Goal: Task Accomplishment & Management: Manage account settings

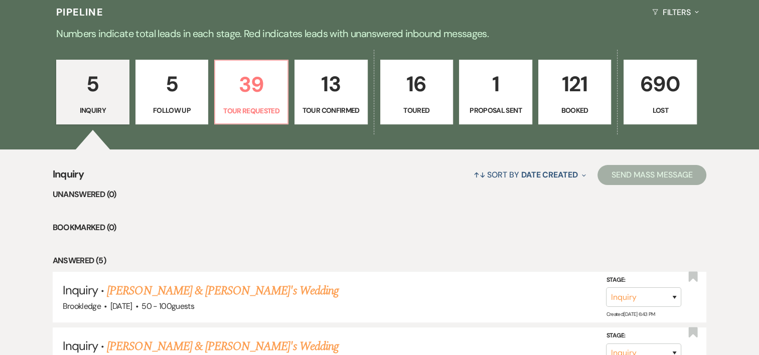
scroll to position [251, 0]
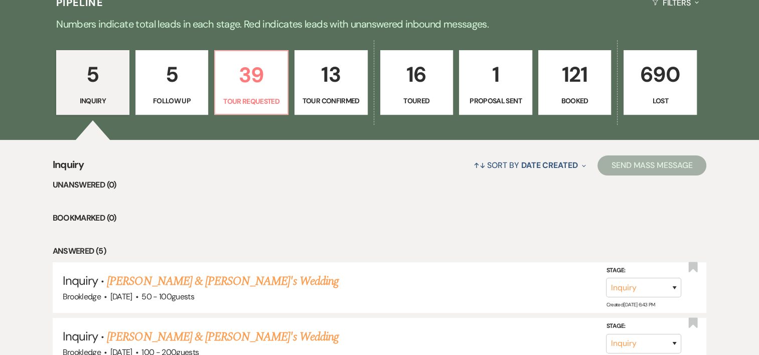
click at [577, 74] on p "121" at bounding box center [575, 75] width 60 height 34
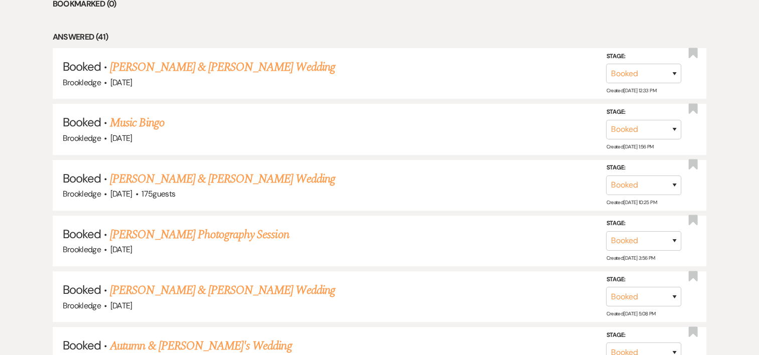
scroll to position [471, 0]
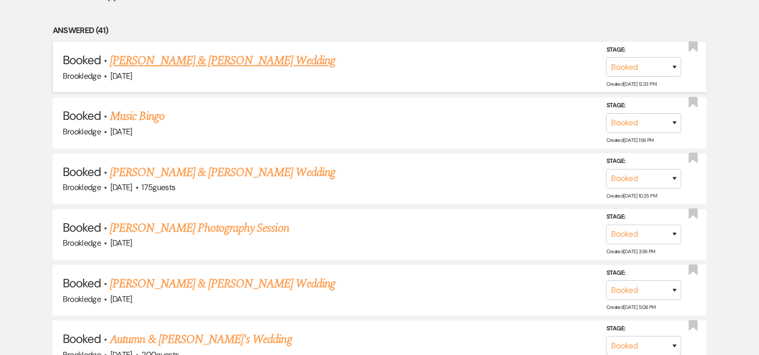
click at [264, 60] on link "[PERSON_NAME] & [PERSON_NAME] Wedding" at bounding box center [222, 61] width 225 height 18
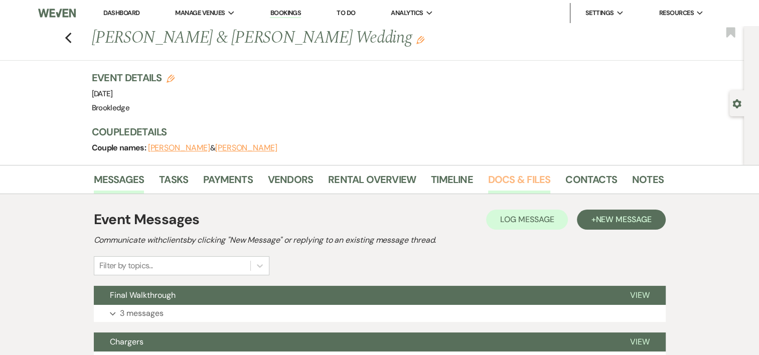
click at [513, 183] on link "Docs & Files" at bounding box center [519, 182] width 62 height 22
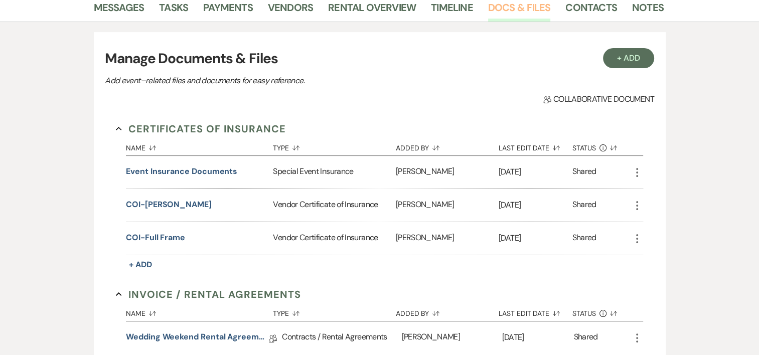
scroll to position [194, 0]
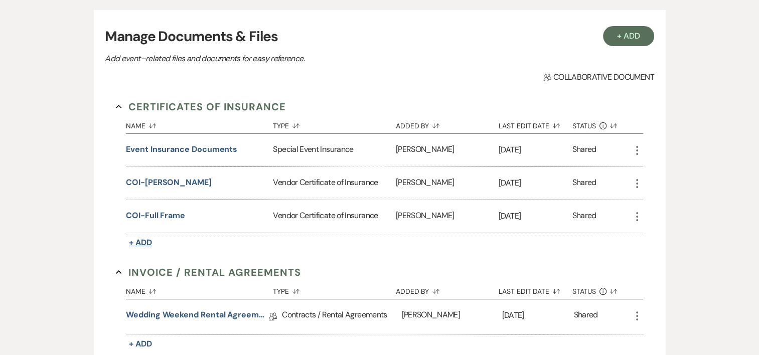
click at [146, 237] on span "+ Add" at bounding box center [140, 242] width 23 height 11
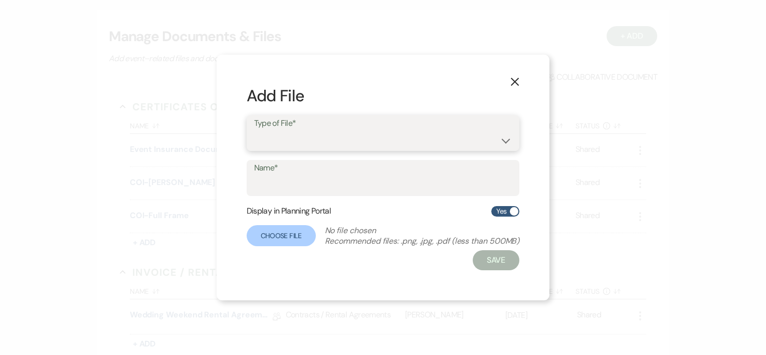
click at [274, 150] on select "Special Event Insurance Vendor Certificate of Insurance" at bounding box center [383, 140] width 258 height 20
select select "18"
click at [254, 130] on select "Special Event Insurance Vendor Certificate of Insurance" at bounding box center [383, 140] width 258 height 20
click at [288, 193] on input "Name*" at bounding box center [383, 185] width 258 height 20
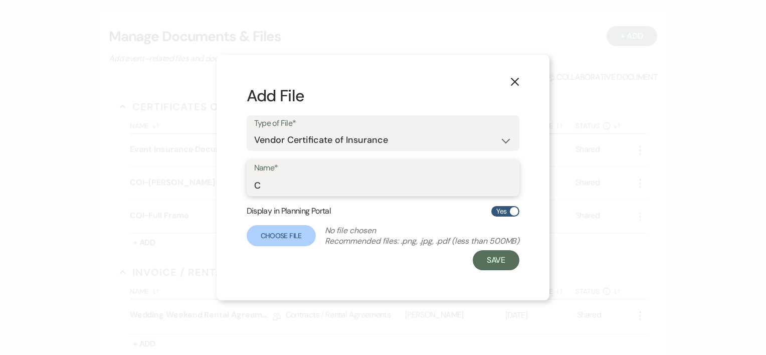
click at [288, 193] on input "C" at bounding box center [383, 185] width 258 height 20
click at [254, 184] on input "OI-Strings" at bounding box center [383, 185] width 258 height 20
type input "COI-Strings"
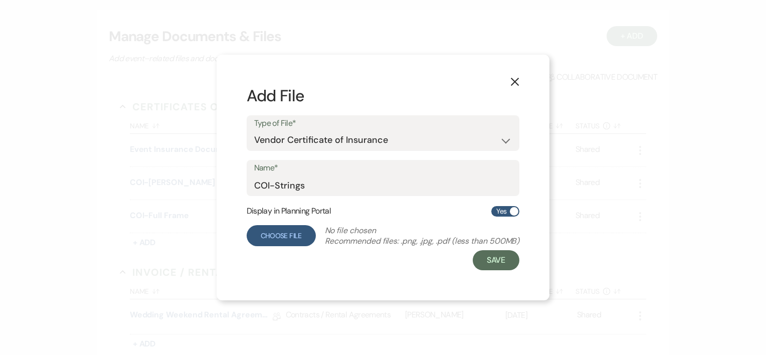
click at [290, 241] on label "Choose File" at bounding box center [281, 235] width 69 height 21
click at [0, 0] on input "Choose File" at bounding box center [0, 0] width 0 height 0
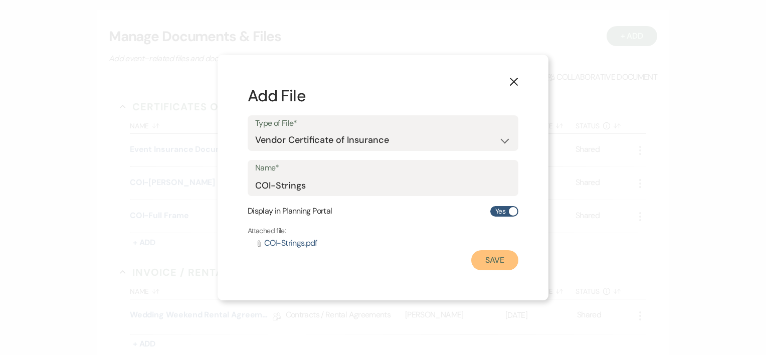
click at [506, 261] on button "Save" at bounding box center [494, 260] width 47 height 20
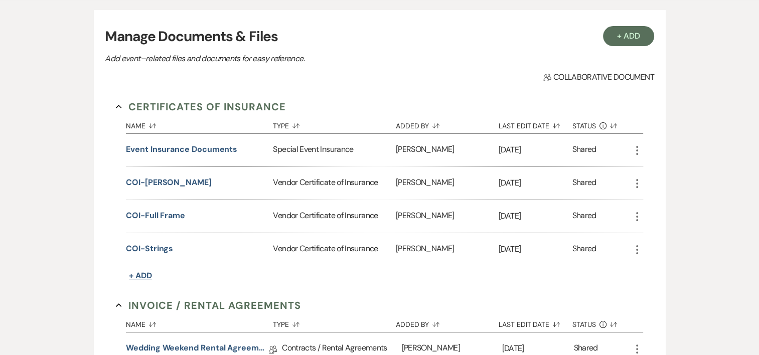
click at [145, 270] on span "+ Add" at bounding box center [140, 275] width 23 height 11
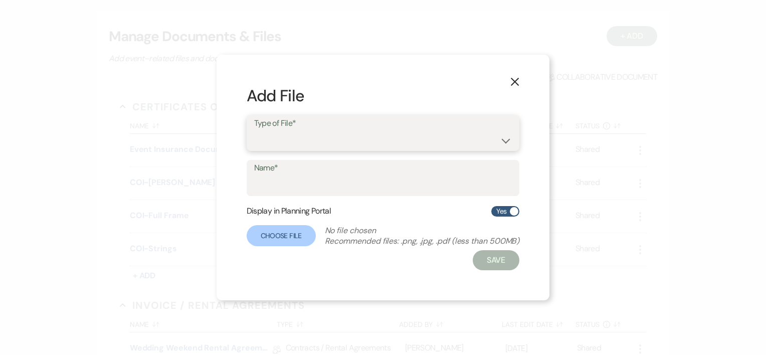
click at [280, 132] on select "Special Event Insurance Vendor Certificate of Insurance" at bounding box center [383, 140] width 258 height 20
select select "18"
click at [254, 130] on select "Special Event Insurance Vendor Certificate of Insurance" at bounding box center [383, 140] width 258 height 20
click at [299, 193] on input "Name*" at bounding box center [383, 185] width 258 height 20
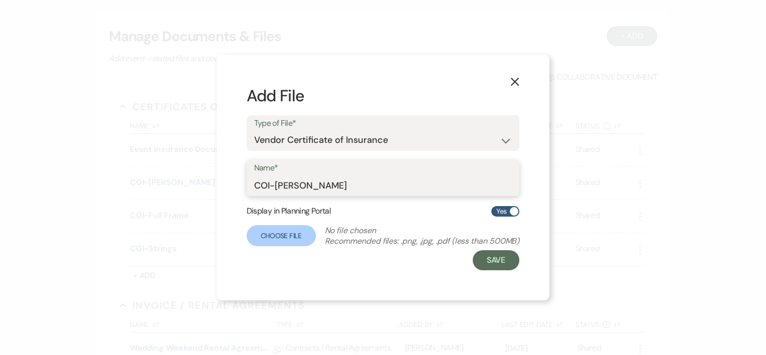
type input "COI-[PERSON_NAME]"
click at [277, 248] on form "Add File Type of File* Special Event Insurance Vendor Certificate of Insurance …" at bounding box center [383, 178] width 273 height 186
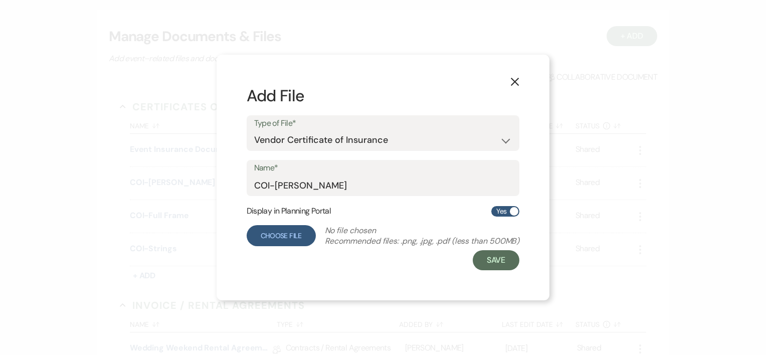
click at [277, 244] on label "Choose File" at bounding box center [281, 235] width 69 height 21
click at [0, 0] on input "Choose File" at bounding box center [0, 0] width 0 height 0
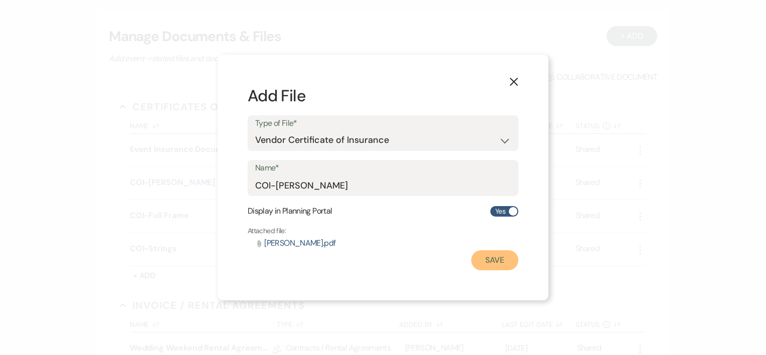
click at [493, 265] on button "Save" at bounding box center [494, 260] width 47 height 20
